Goal: Information Seeking & Learning: Understand process/instructions

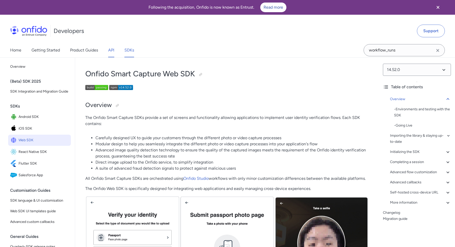
click at [111, 48] on link "API" at bounding box center [111, 50] width 6 height 14
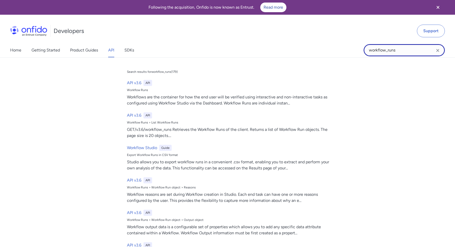
click at [400, 47] on input "workflow_runs" at bounding box center [403, 50] width 81 height 12
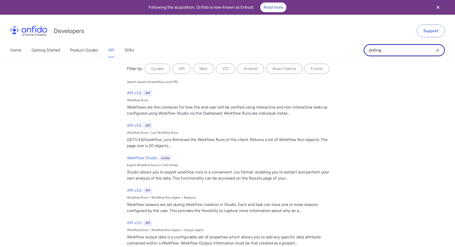
type input "polling"
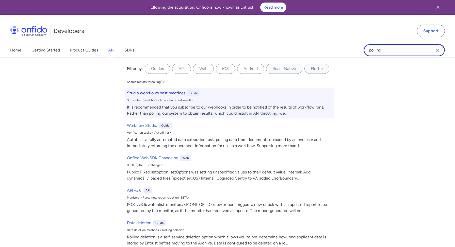
scroll to position [8, 0]
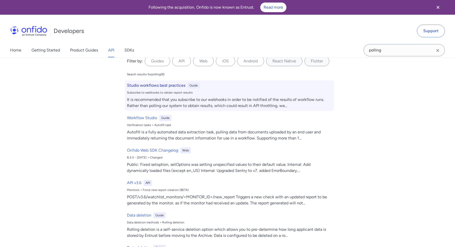
click at [204, 102] on div "It is recommended that you subscribe to our webhooks in order to be notified of…" at bounding box center [229, 103] width 205 height 12
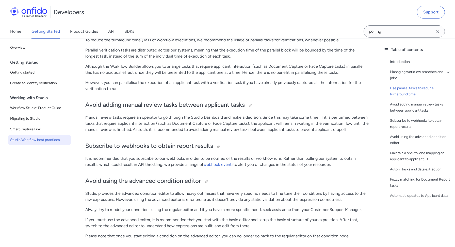
scroll to position [810, 0]
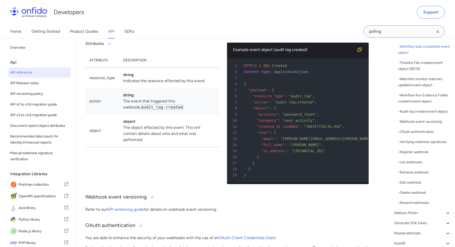
scroll to position [177, 0]
click at [408, 182] on div "- Edit webhook" at bounding box center [424, 183] width 53 height 6
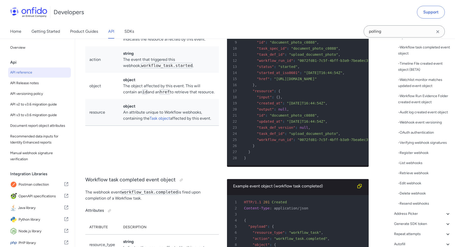
scroll to position [40336, 0]
